Goal: Navigation & Orientation: Find specific page/section

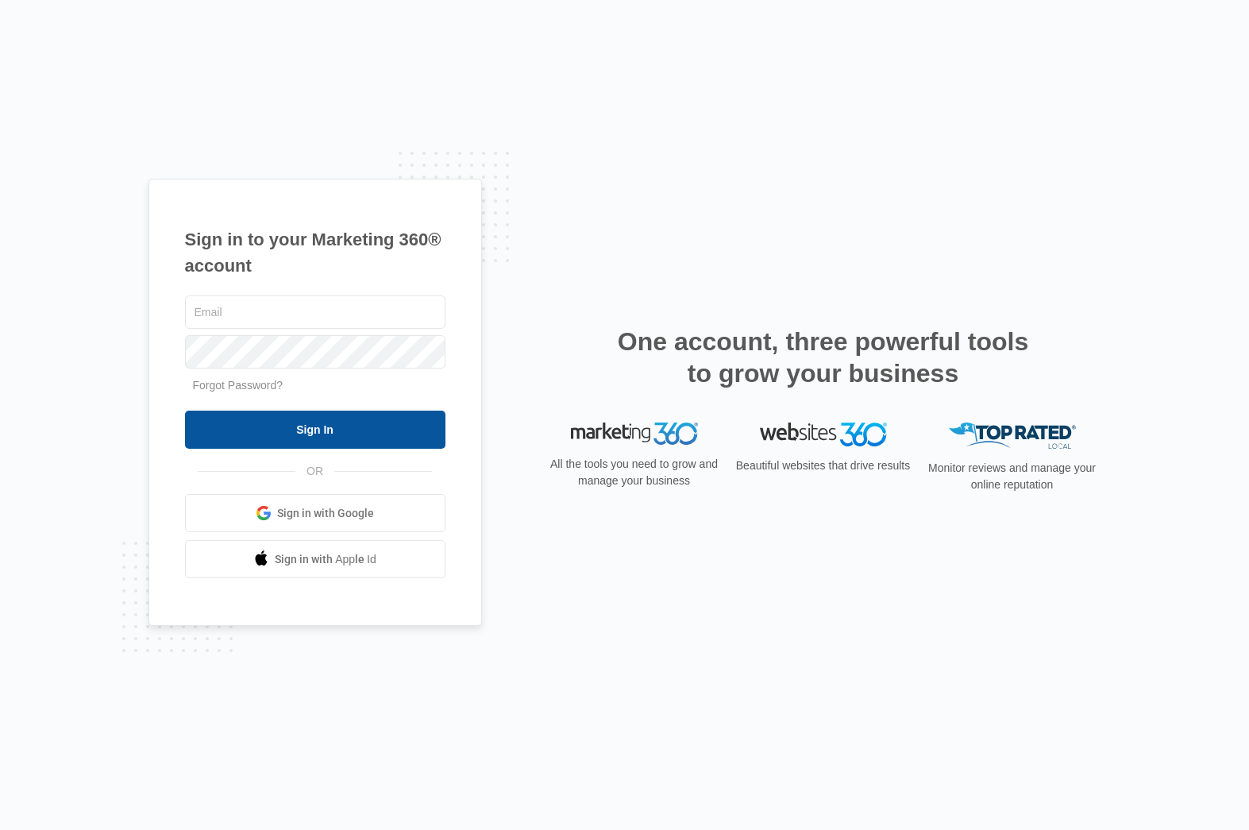
type input "dave@madwire.com"
click at [345, 422] on input "Sign In" at bounding box center [315, 430] width 260 height 38
